Goal: Navigation & Orientation: Find specific page/section

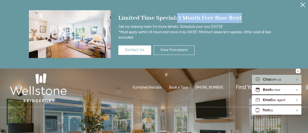
drag, startPoint x: 0, startPoint y: 0, endPoint x: 177, endPoint y: 18, distance: 177.9
click at [177, 18] on div "Limited Time Special: 1 Month Free Base Rent" at bounding box center [198, 18] width 161 height 10
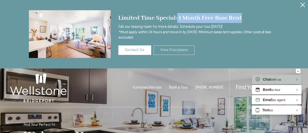
click at [176, 46] on link "View Floorplans" at bounding box center [174, 50] width 41 height 9
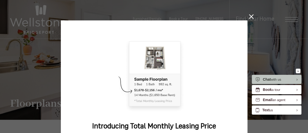
click at [250, 17] on icon at bounding box center [251, 16] width 5 height 5
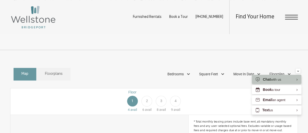
scroll to position [194, 0]
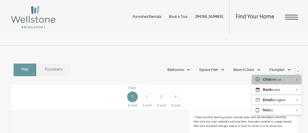
click at [47, 73] on span "Floorplans" at bounding box center [54, 70] width 18 height 6
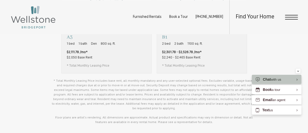
scroll to position [410, 0]
click at [49, 24] on img at bounding box center [33, 17] width 46 height 24
